Goal: Task Accomplishment & Management: Use online tool/utility

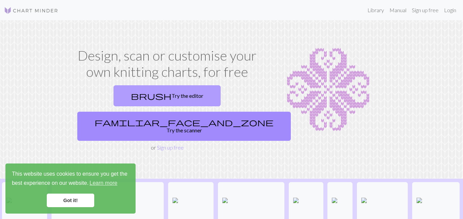
click at [142, 101] on link "brush Try the editor" at bounding box center [166, 95] width 107 height 21
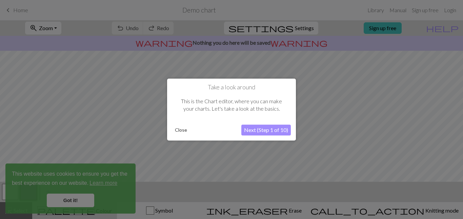
click at [262, 131] on button "Next (Step 1 of 10)" at bounding box center [265, 130] width 49 height 11
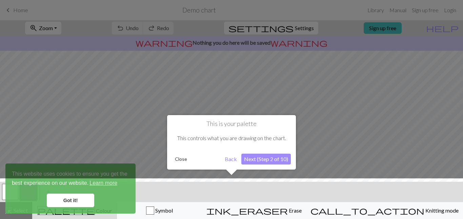
click at [256, 160] on button "Next (Step 2 of 10)" at bounding box center [265, 159] width 49 height 11
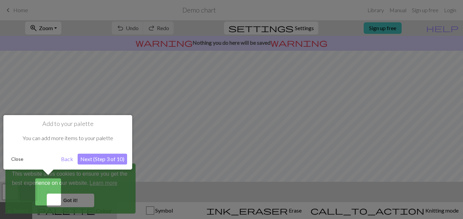
click at [102, 156] on button "Next (Step 3 of 10)" at bounding box center [102, 159] width 49 height 11
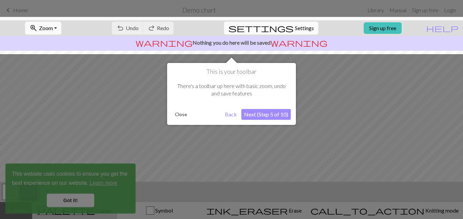
click at [257, 115] on button "Next (Step 5 of 10)" at bounding box center [265, 114] width 49 height 11
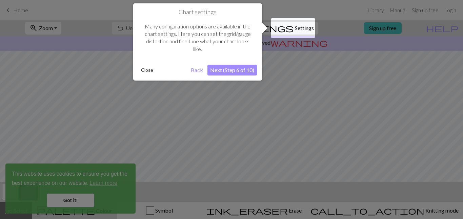
click at [234, 71] on button "Next (Step 6 of 10)" at bounding box center [231, 70] width 49 height 11
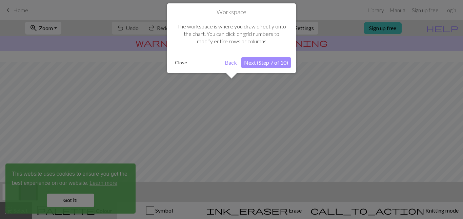
scroll to position [41, 0]
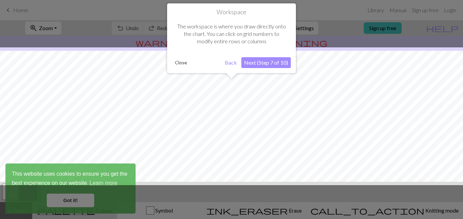
click at [265, 67] on button "Next (Step 7 of 10)" at bounding box center [265, 62] width 49 height 11
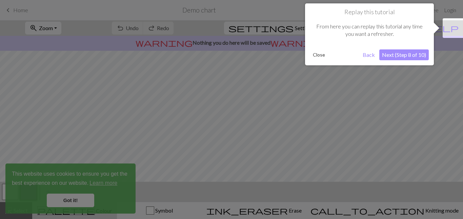
click at [402, 54] on button "Next (Step 8 of 10)" at bounding box center [403, 54] width 49 height 11
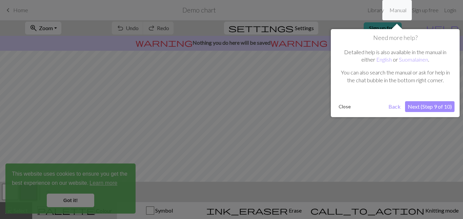
click at [421, 107] on button "Next (Step 9 of 10)" at bounding box center [429, 106] width 49 height 11
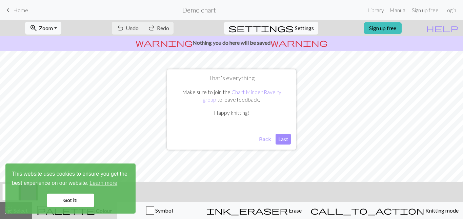
click at [287, 142] on button "Last" at bounding box center [282, 139] width 15 height 11
click at [72, 202] on link "Got it!" at bounding box center [70, 201] width 47 height 14
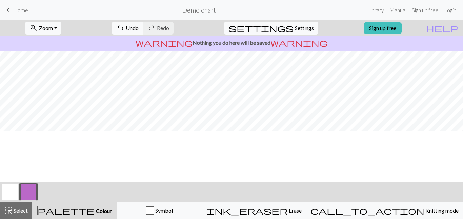
scroll to position [24, 0]
click at [17, 12] on span "Home" at bounding box center [20, 10] width 15 height 6
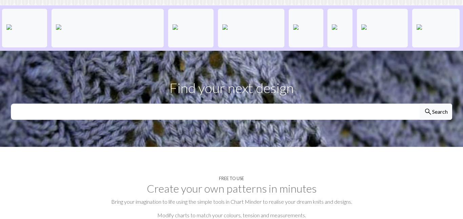
scroll to position [140, 0]
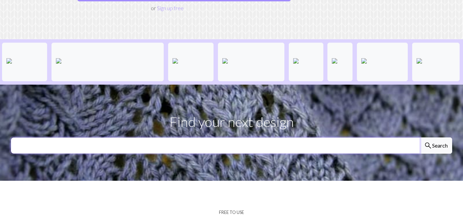
click at [224, 138] on input "text" at bounding box center [215, 146] width 409 height 16
click at [266, 138] on input "text" at bounding box center [215, 146] width 409 height 16
type input "Easy hat"
click at [419, 138] on button "search Search" at bounding box center [435, 146] width 33 height 16
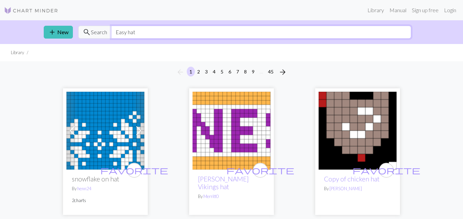
click at [174, 34] on input "Easy hat" at bounding box center [261, 32] width 300 height 13
type input "E"
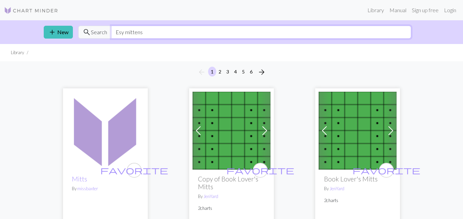
type input "Esy mittens"
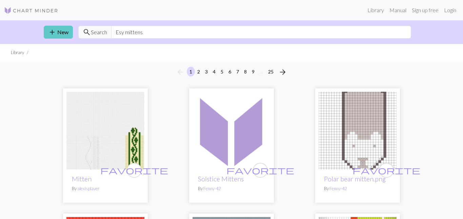
click at [62, 31] on link "add New" at bounding box center [58, 32] width 29 height 13
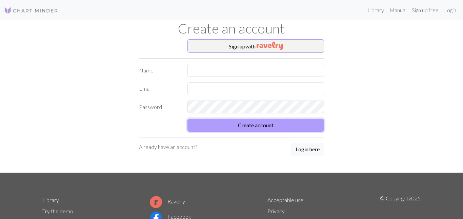
click at [253, 127] on button "Create account" at bounding box center [255, 125] width 137 height 13
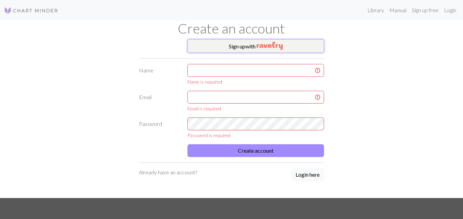
click at [269, 49] on img "button" at bounding box center [269, 46] width 26 height 8
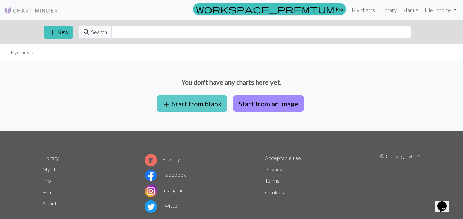
click at [194, 103] on button "add Start from blank" at bounding box center [191, 104] width 71 height 16
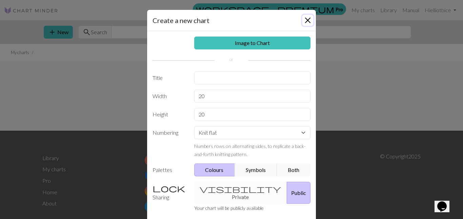
click at [308, 20] on button "Close" at bounding box center [307, 20] width 11 height 11
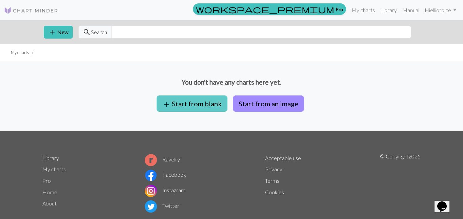
click at [199, 109] on button "add Start from blank" at bounding box center [191, 104] width 71 height 16
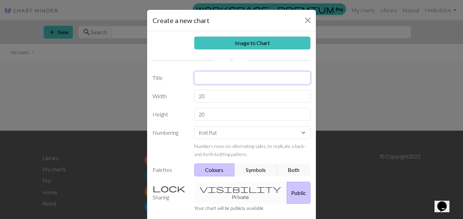
click at [227, 78] on input "text" at bounding box center [252, 77] width 117 height 13
type input "Hat"
click at [236, 191] on div "visibility Private Public" at bounding box center [252, 193] width 125 height 22
click at [220, 194] on div "visibility Private Public" at bounding box center [252, 193] width 125 height 22
click at [227, 188] on div "visibility Private Public" at bounding box center [252, 193] width 125 height 22
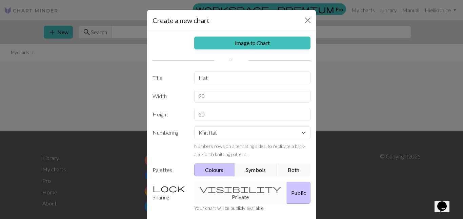
click at [227, 188] on div "visibility Private Public" at bounding box center [252, 193] width 125 height 22
click at [156, 192] on label "Sharing" at bounding box center [169, 193] width 42 height 22
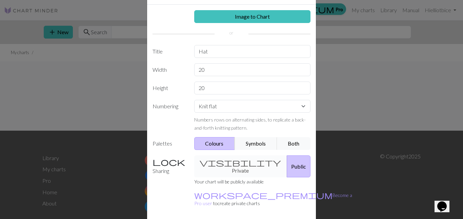
scroll to position [48, 0]
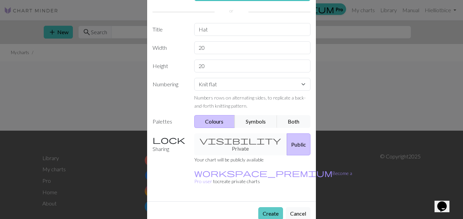
click at [279, 207] on button "Create" at bounding box center [270, 213] width 25 height 13
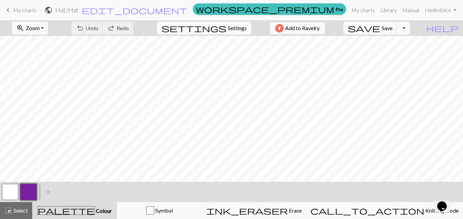
click at [83, 205] on button "palette Colour Colour" at bounding box center [74, 210] width 85 height 17
click at [79, 209] on span "palette" at bounding box center [66, 210] width 57 height 9
click at [16, 166] on div "zoom_in Zoom Zoom Fit all Fit width Fit height 50% 100% 150% 200% undo Undo Und…" at bounding box center [231, 119] width 463 height 199
click at [95, 213] on span "Colour" at bounding box center [103, 211] width 17 height 6
click at [48, 188] on span "add" at bounding box center [48, 191] width 8 height 9
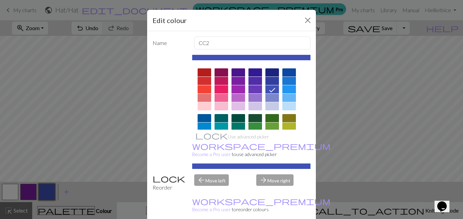
click at [203, 78] on div at bounding box center [204, 81] width 14 height 8
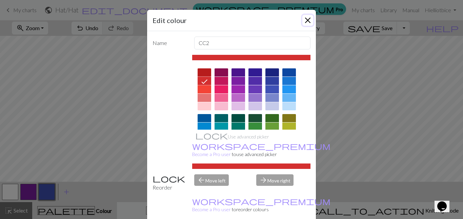
click at [308, 22] on button "Close" at bounding box center [307, 20] width 11 height 11
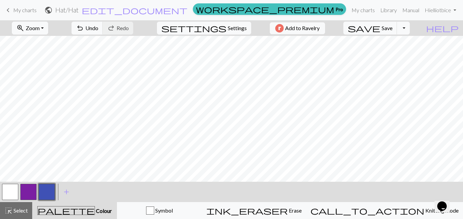
click at [54, 191] on button "button" at bounding box center [47, 192] width 16 height 16
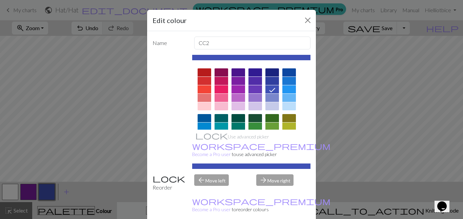
click at [205, 71] on div at bounding box center [204, 72] width 14 height 8
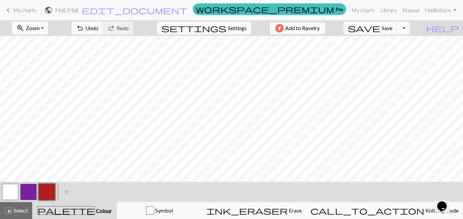
click at [30, 189] on button "button" at bounding box center [28, 192] width 16 height 16
click at [21, 195] on button "button" at bounding box center [28, 192] width 16 height 16
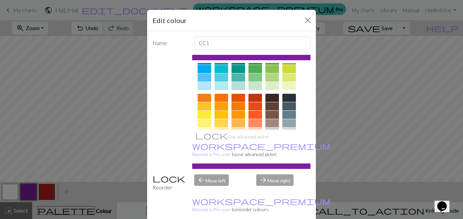
scroll to position [126, 0]
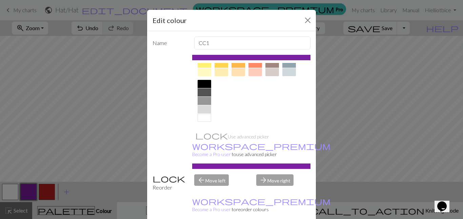
click at [206, 84] on div at bounding box center [204, 84] width 14 height 8
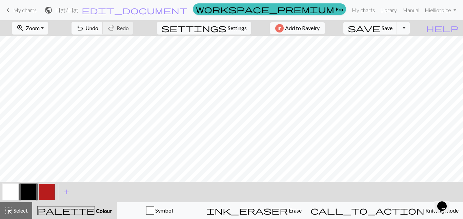
click at [31, 192] on button "button" at bounding box center [28, 192] width 16 height 16
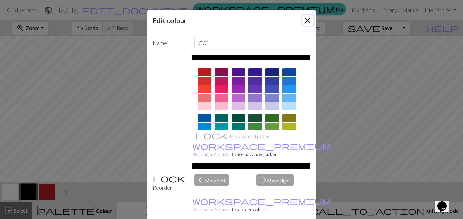
click at [308, 25] on button "Close" at bounding box center [307, 20] width 11 height 11
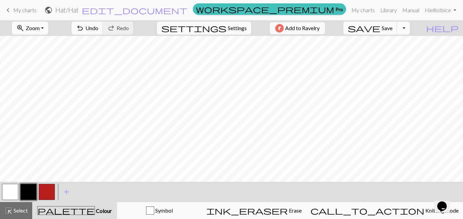
click at [51, 194] on button "button" at bounding box center [47, 192] width 16 height 16
click at [20, 214] on div "highlight_alt Select Select" at bounding box center [15, 211] width 23 height 8
click at [42, 195] on button "button" at bounding box center [47, 192] width 16 height 16
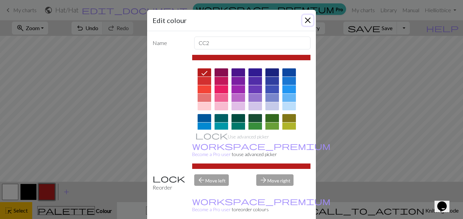
click at [310, 23] on button "Close" at bounding box center [307, 20] width 11 height 11
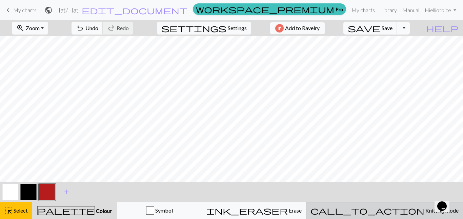
click at [406, 205] on button "call_to_action Knitting mode Knitting mode" at bounding box center [384, 210] width 157 height 17
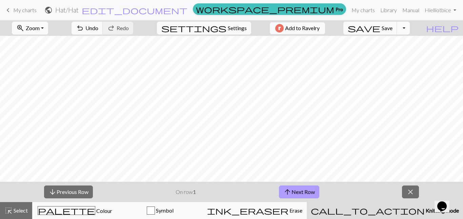
click at [313, 192] on button "arrow_upward Next Row" at bounding box center [299, 192] width 40 height 13
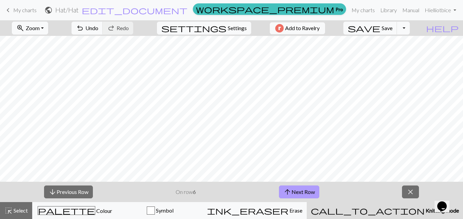
click at [313, 192] on button "arrow_upward Next Row" at bounding box center [299, 192] width 40 height 13
click at [313, 192] on button "arrow_upward Next Row" at bounding box center [300, 192] width 40 height 13
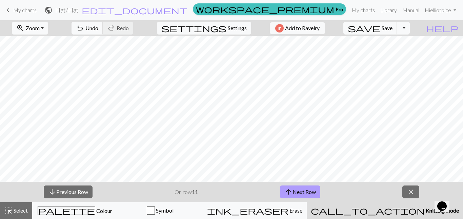
click at [313, 192] on button "arrow_upward Next Row" at bounding box center [300, 192] width 40 height 13
click at [412, 189] on span "close" at bounding box center [410, 191] width 8 height 9
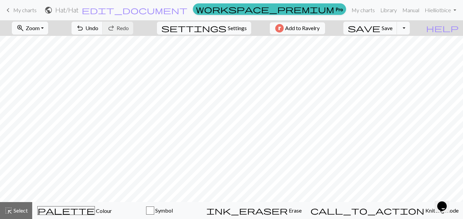
click at [440, 202] on icon "Chat widget" at bounding box center [441, 207] width 9 height 10
